Goal: Use online tool/utility: Utilize a website feature to perform a specific function

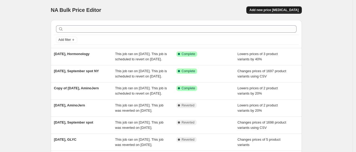
click at [282, 9] on span "Add new price [MEDICAL_DATA]" at bounding box center [273, 10] width 49 height 4
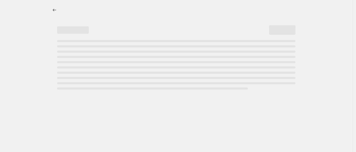
select select "percentage"
